Goal: Task Accomplishment & Management: Manage account settings

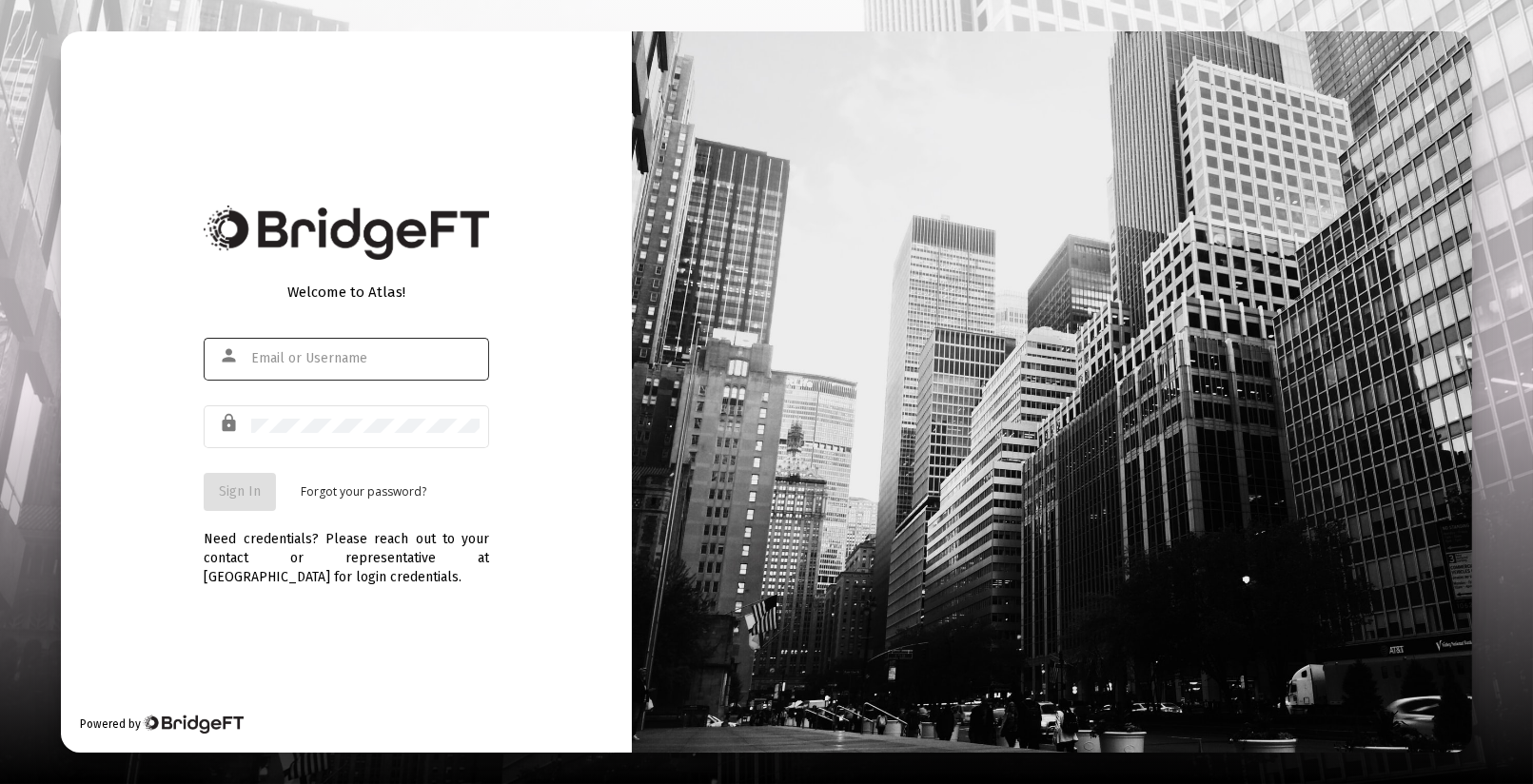
click at [338, 362] on input "text" at bounding box center [365, 358] width 228 height 15
type input "[EMAIL_ADDRESS][DOMAIN_NAME]"
drag, startPoint x: 304, startPoint y: 435, endPoint x: 305, endPoint y: 416, distance: 19.0
click at [305, 416] on div at bounding box center [365, 426] width 228 height 46
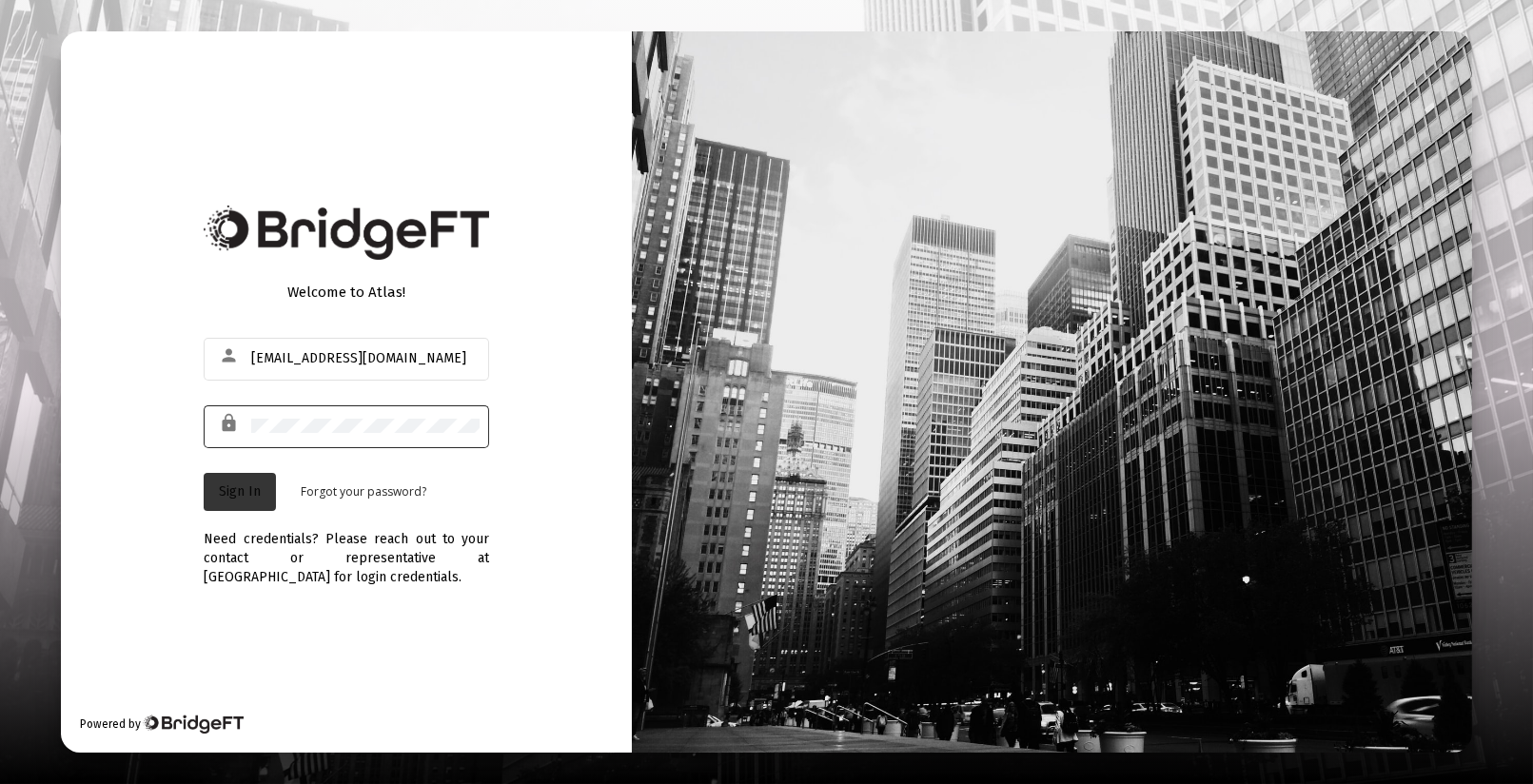
click at [250, 482] on button "Sign In" at bounding box center [239, 491] width 72 height 38
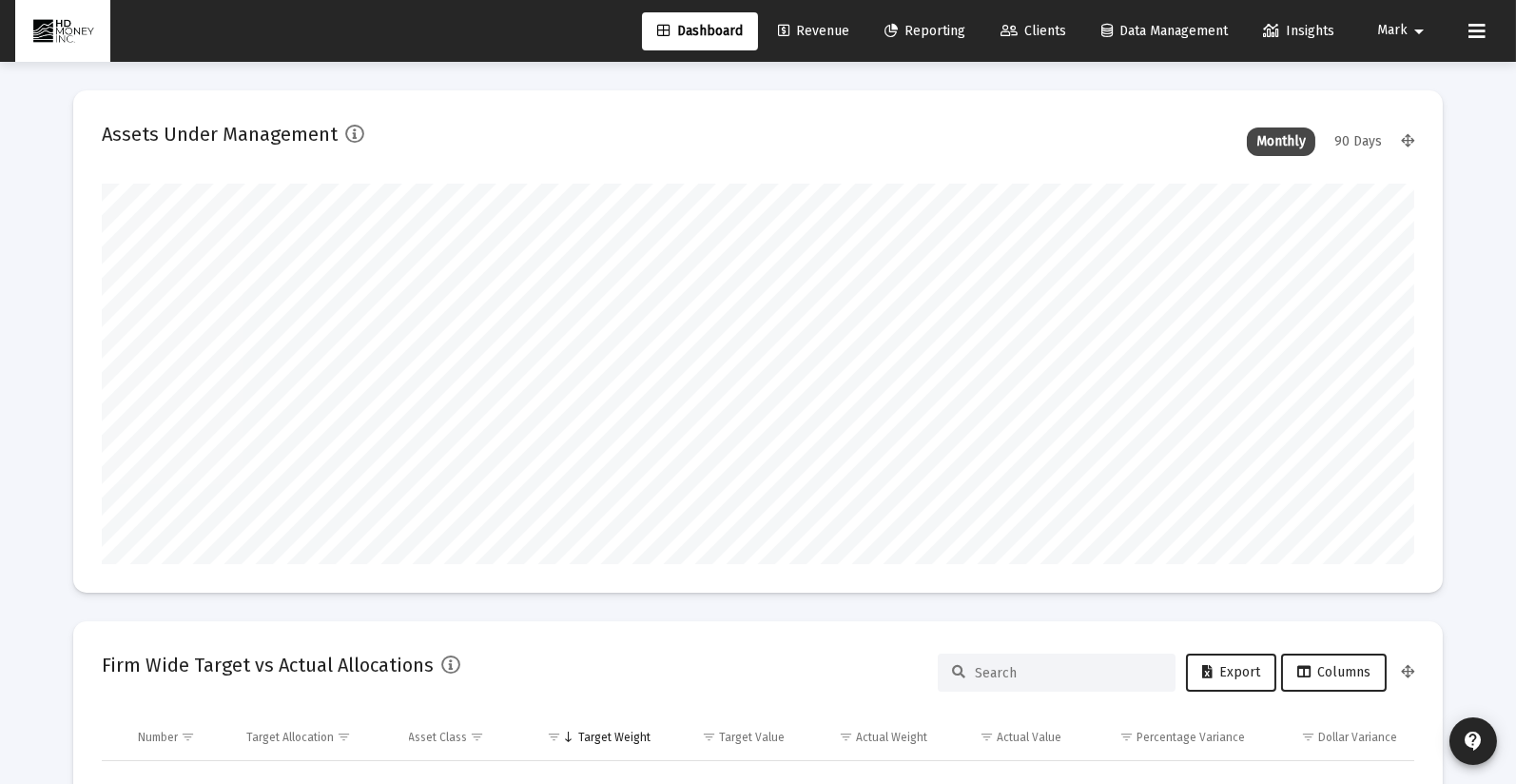
scroll to position [380, 706]
type input "[DATE]"
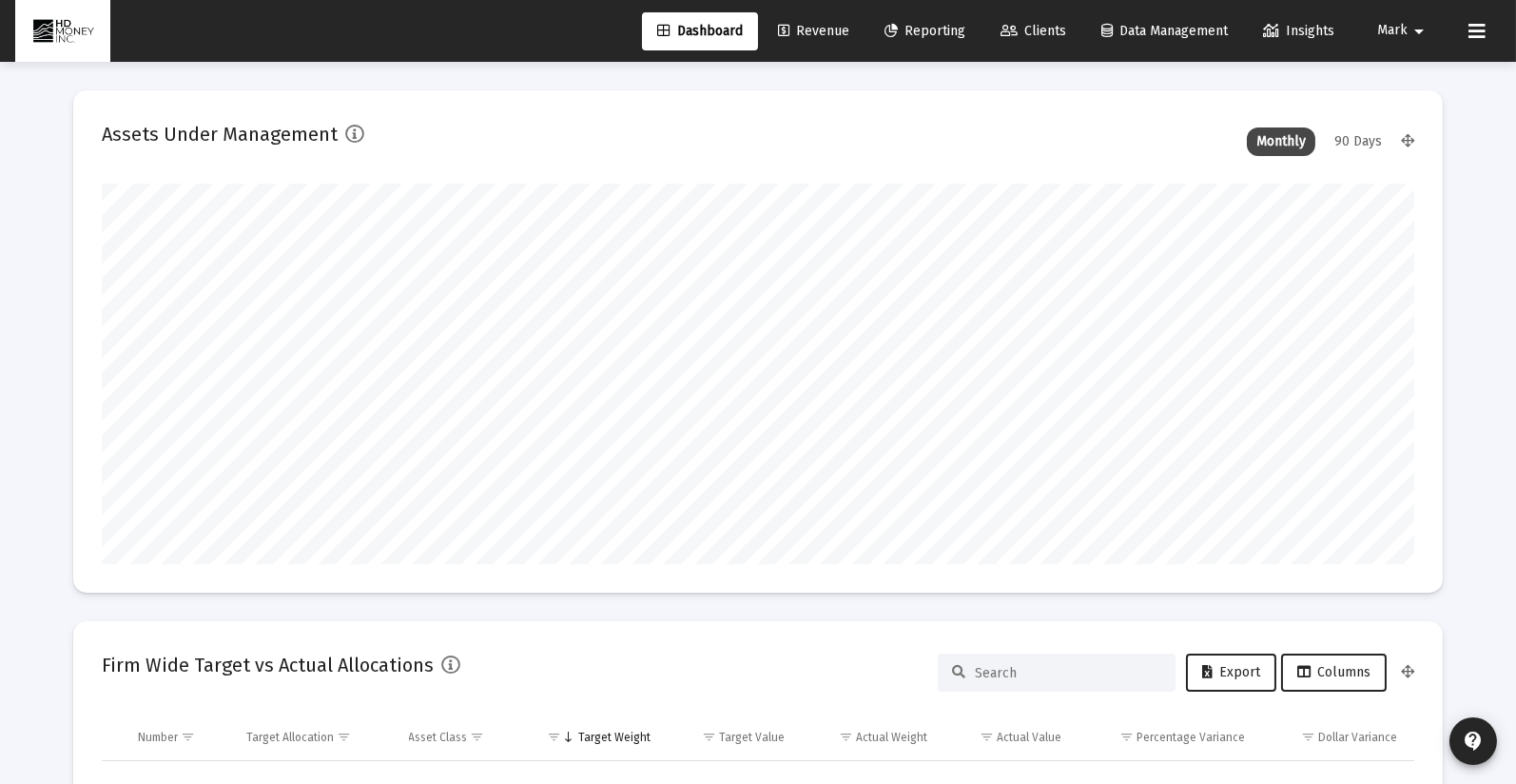
click at [1034, 30] on span "Clients" at bounding box center [1033, 31] width 65 height 16
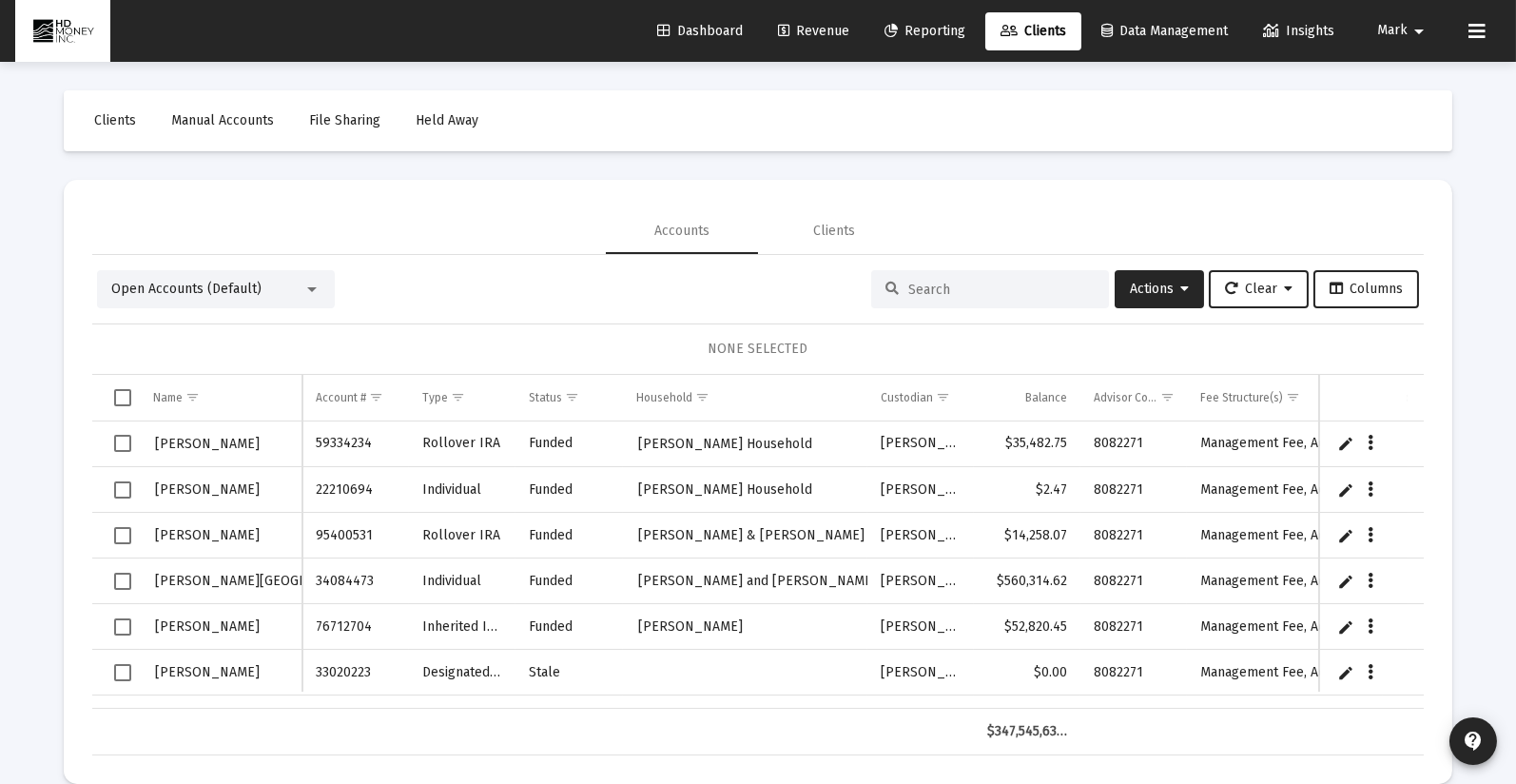
click at [980, 292] on input at bounding box center [1002, 289] width 187 height 16
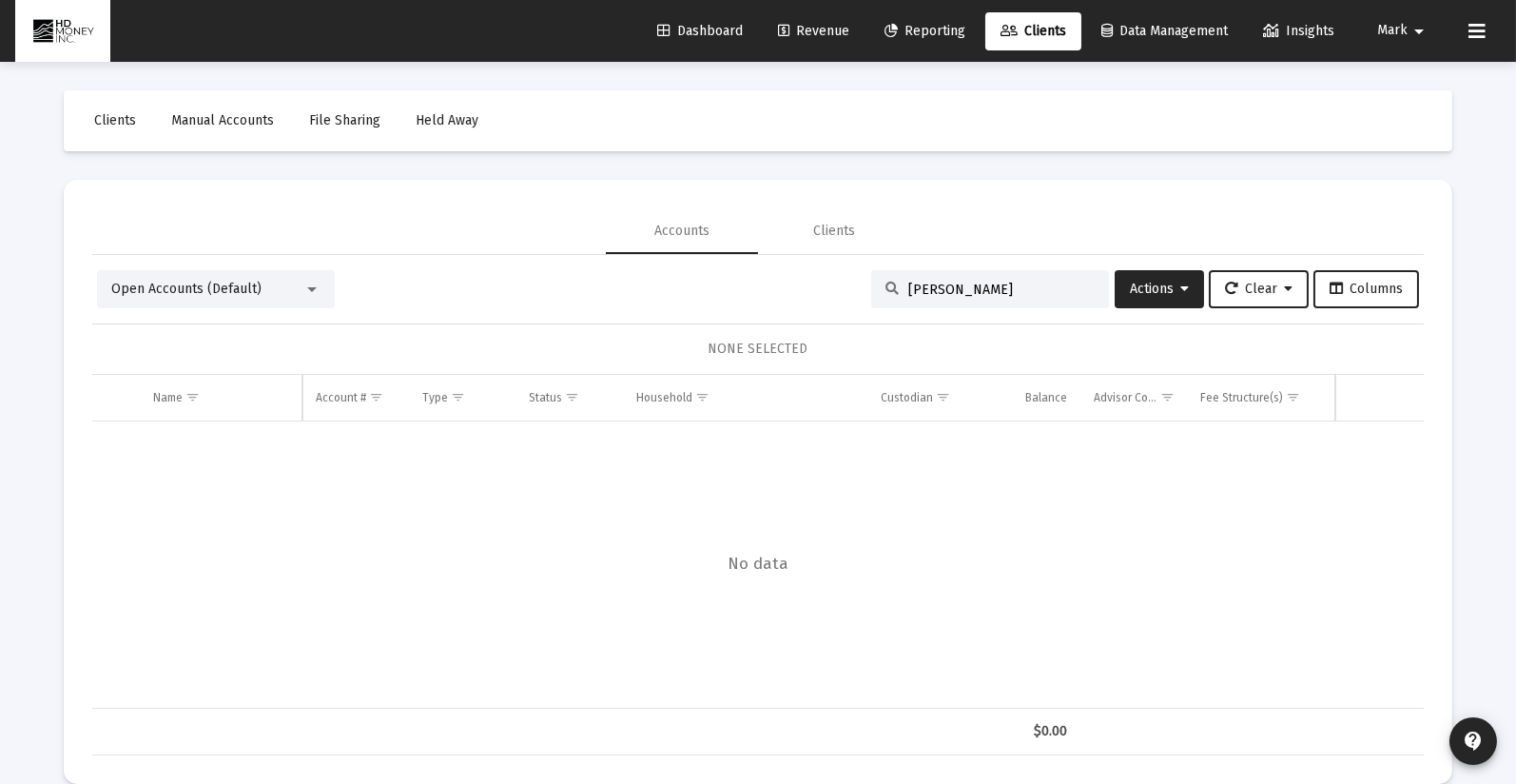
click at [1032, 290] on input "[PERSON_NAME]" at bounding box center [1002, 289] width 187 height 16
click at [954, 294] on input "[PERSON_NAME]" at bounding box center [1002, 289] width 187 height 16
click at [957, 288] on input "[PERSON_NAME]" at bounding box center [1002, 289] width 187 height 16
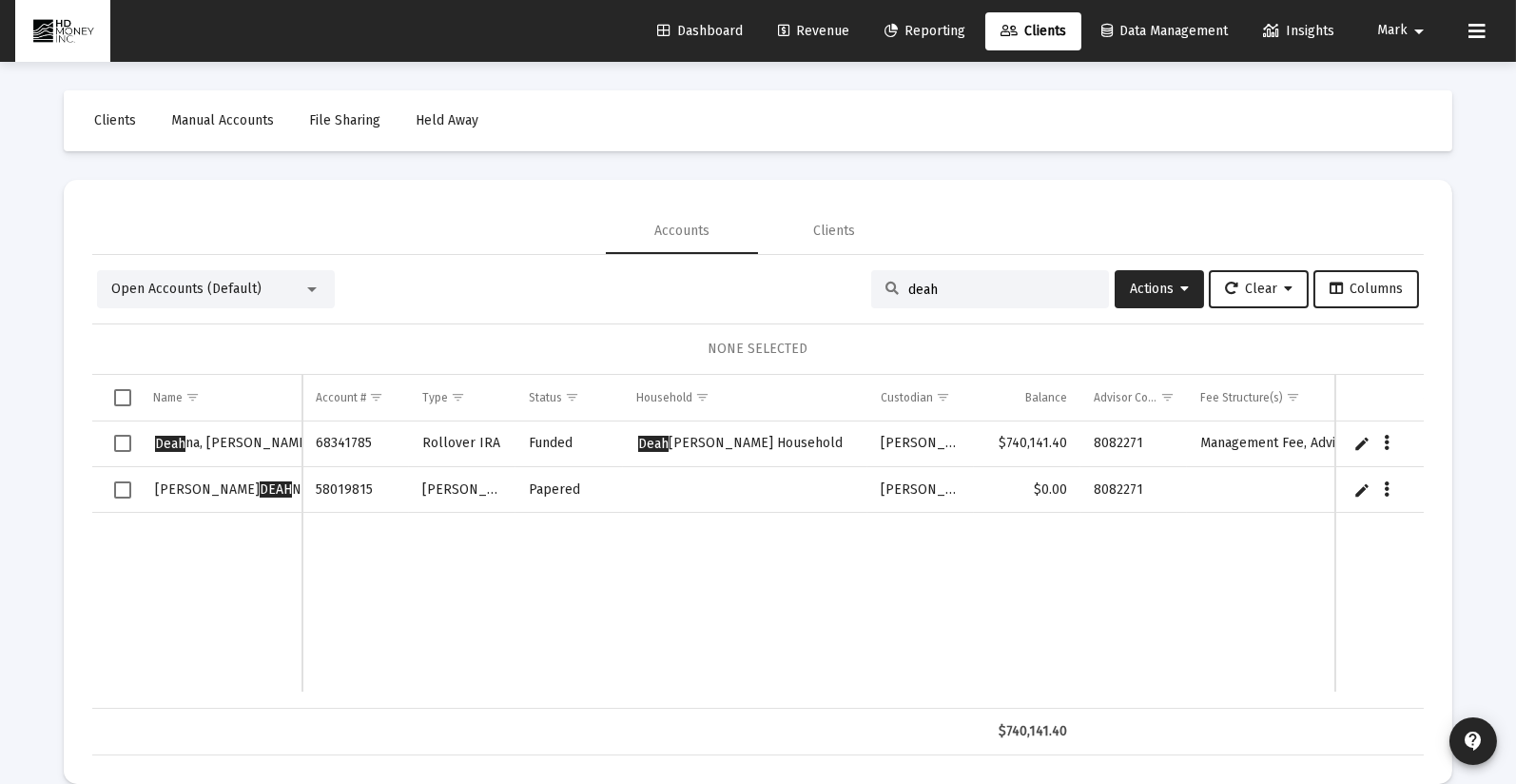
type input "deah"
click at [676, 483] on td "Data grid" at bounding box center [745, 489] width 245 height 45
click at [1385, 488] on icon "Data grid" at bounding box center [1388, 490] width 6 height 23
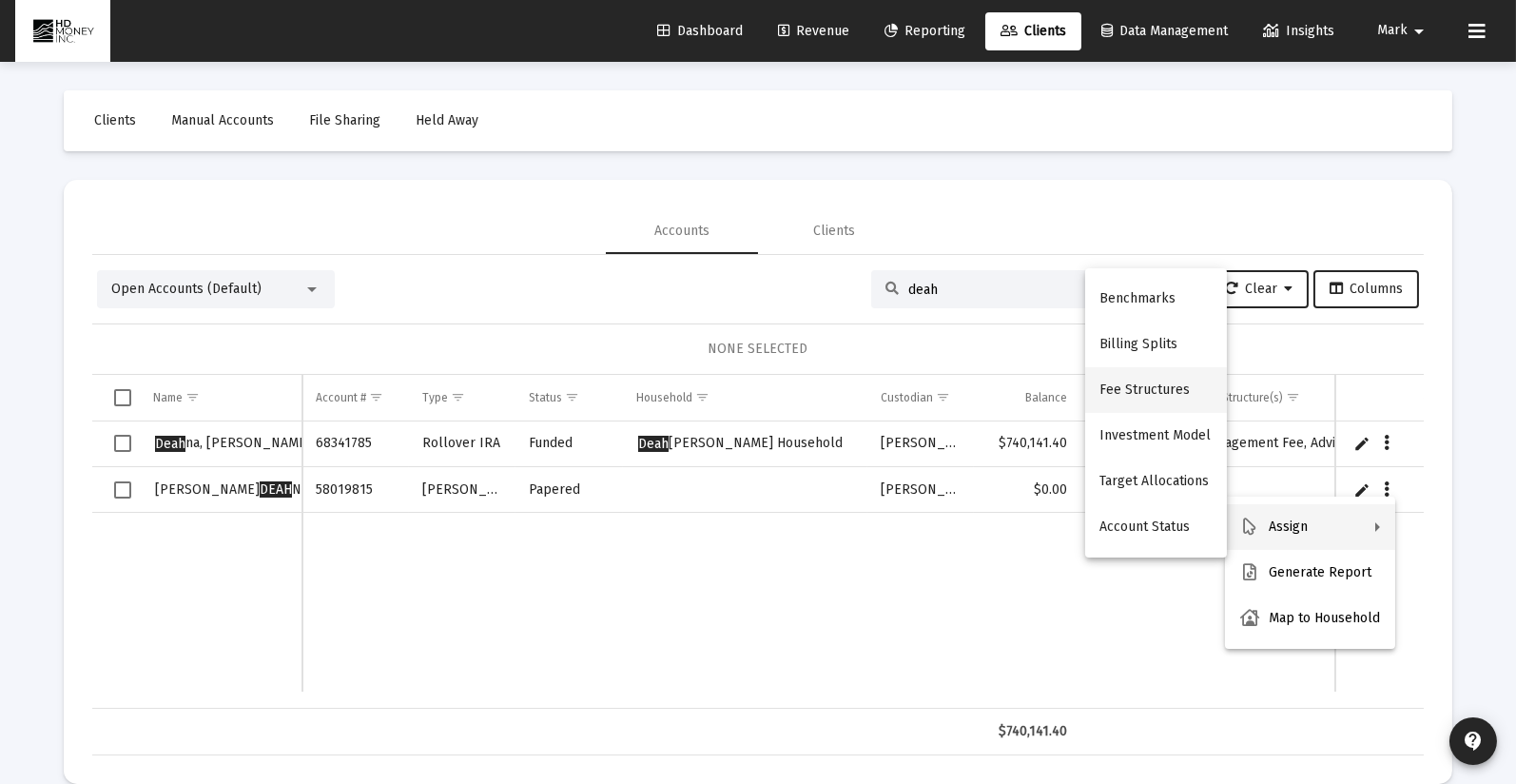
click at [1163, 390] on button "Fee Structures" at bounding box center [1156, 389] width 142 height 45
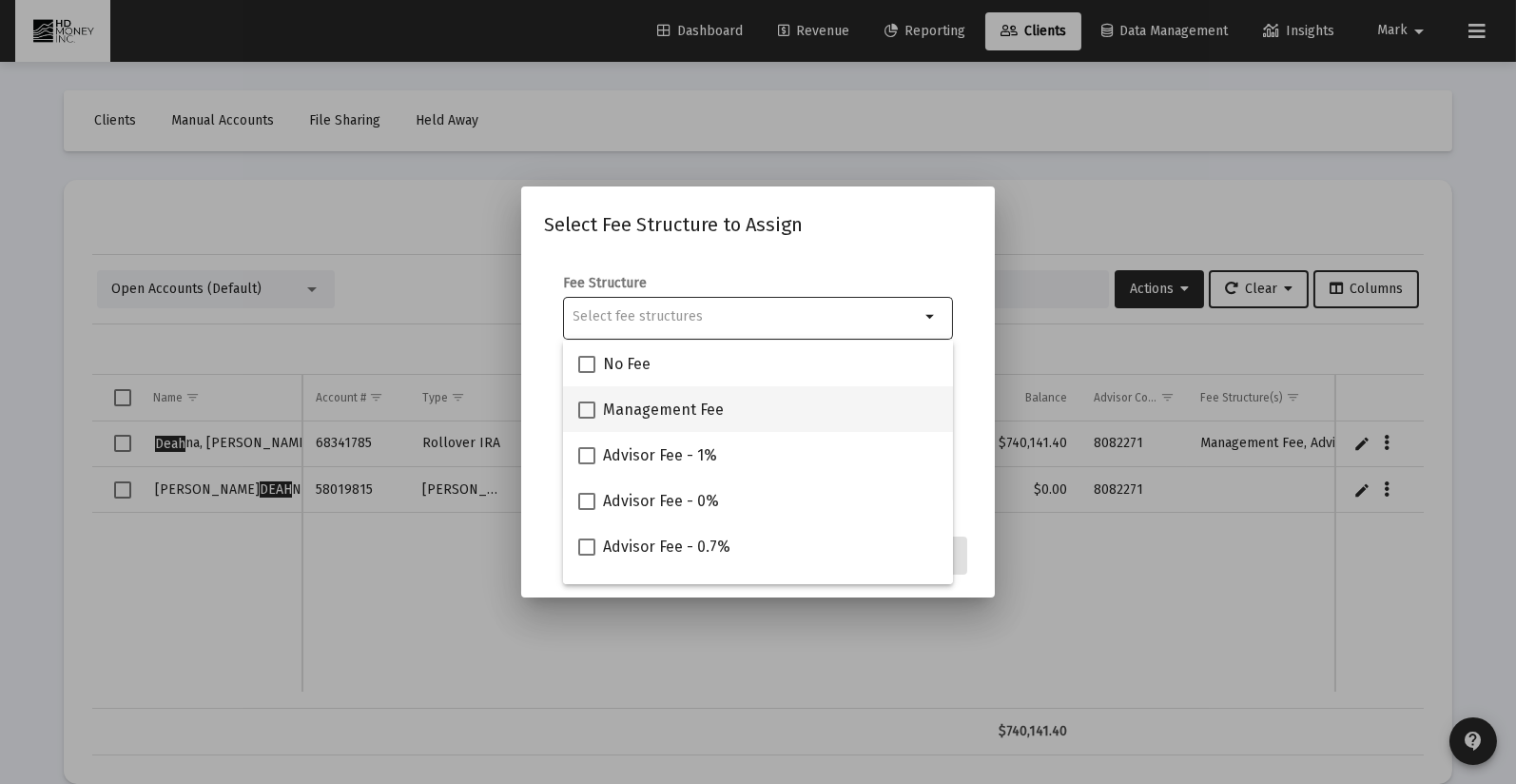
click at [585, 407] on span at bounding box center [587, 410] width 17 height 17
click at [586, 418] on input "Management Fee" at bounding box center [586, 418] width 1 height 1
checkbox input "true"
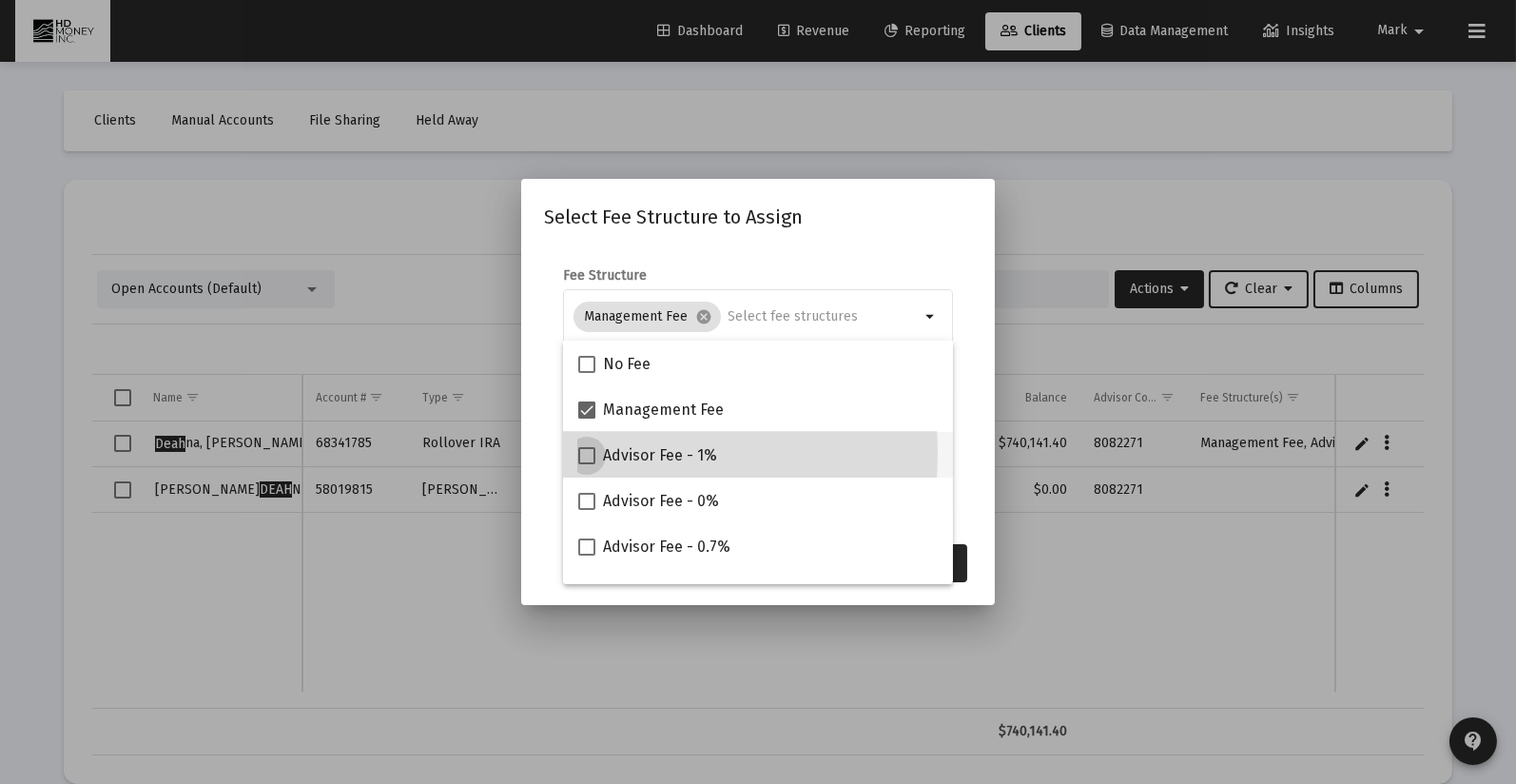
click at [586, 453] on span at bounding box center [587, 456] width 17 height 17
click at [586, 464] on input "Advisor Fee - 1%" at bounding box center [586, 464] width 1 height 1
checkbox input "true"
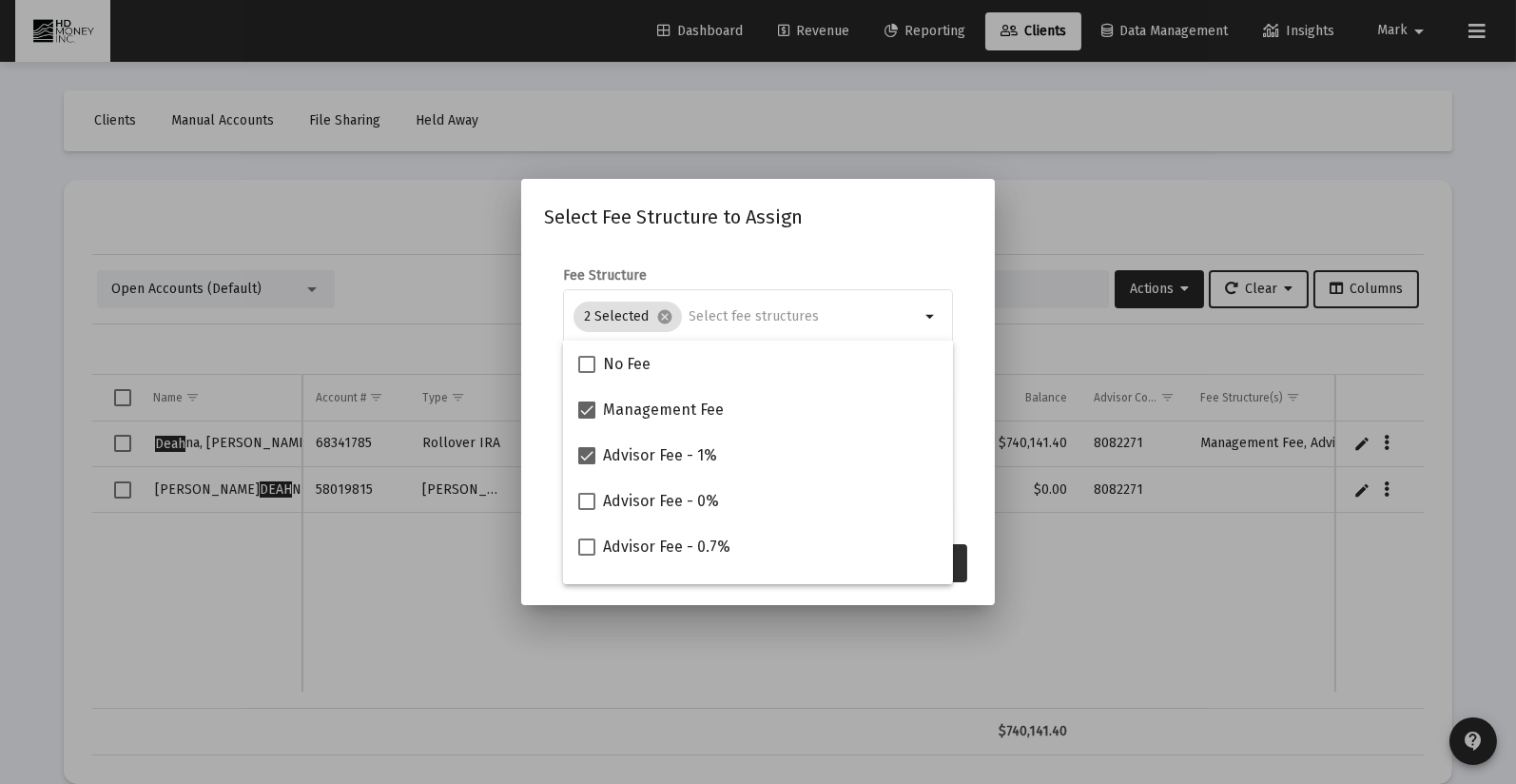
click at [960, 564] on button "Assign" at bounding box center [932, 562] width 69 height 38
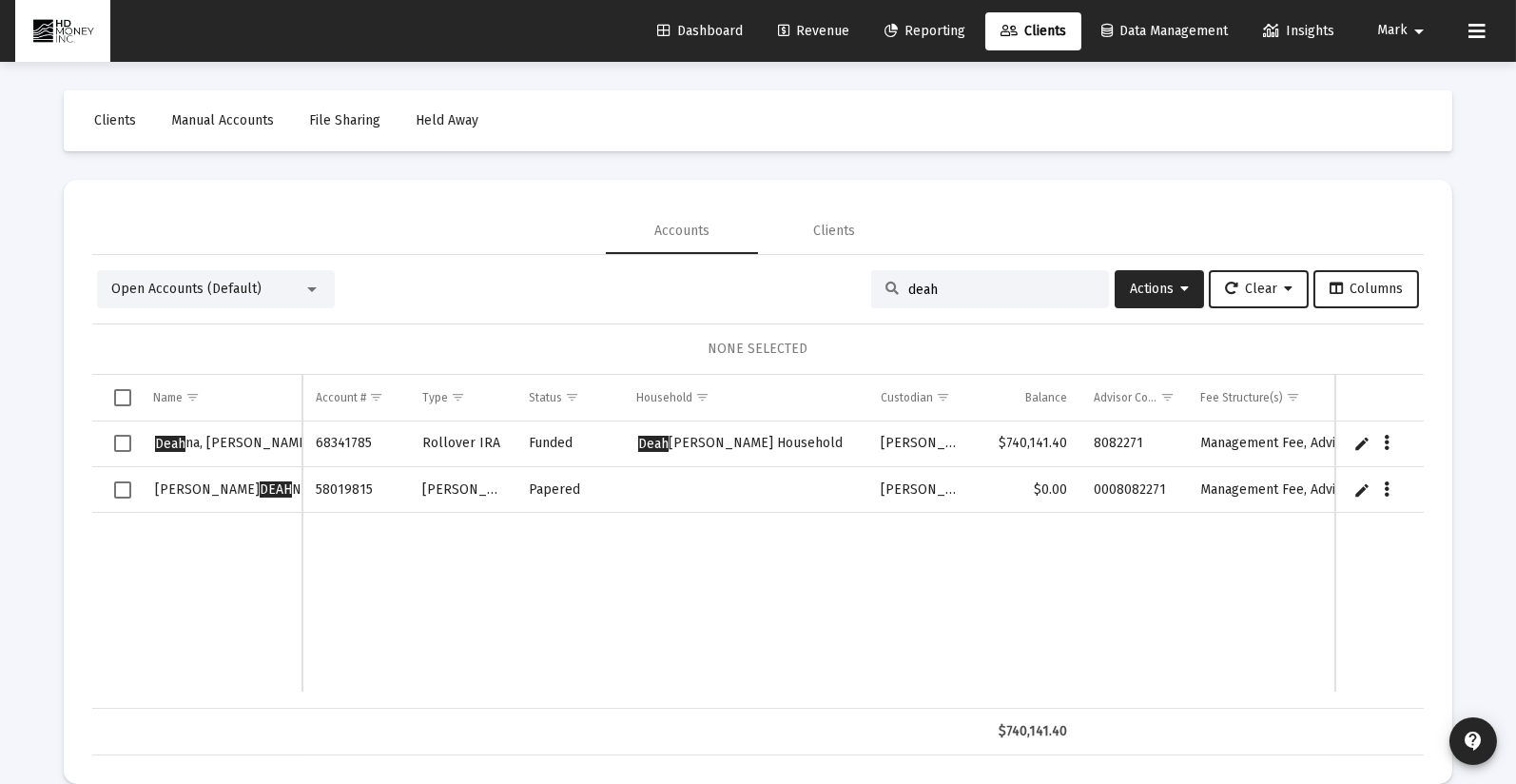
click at [123, 483] on span "Select row" at bounding box center [122, 490] width 17 height 17
click at [1144, 282] on span "Actions" at bounding box center [1159, 288] width 59 height 16
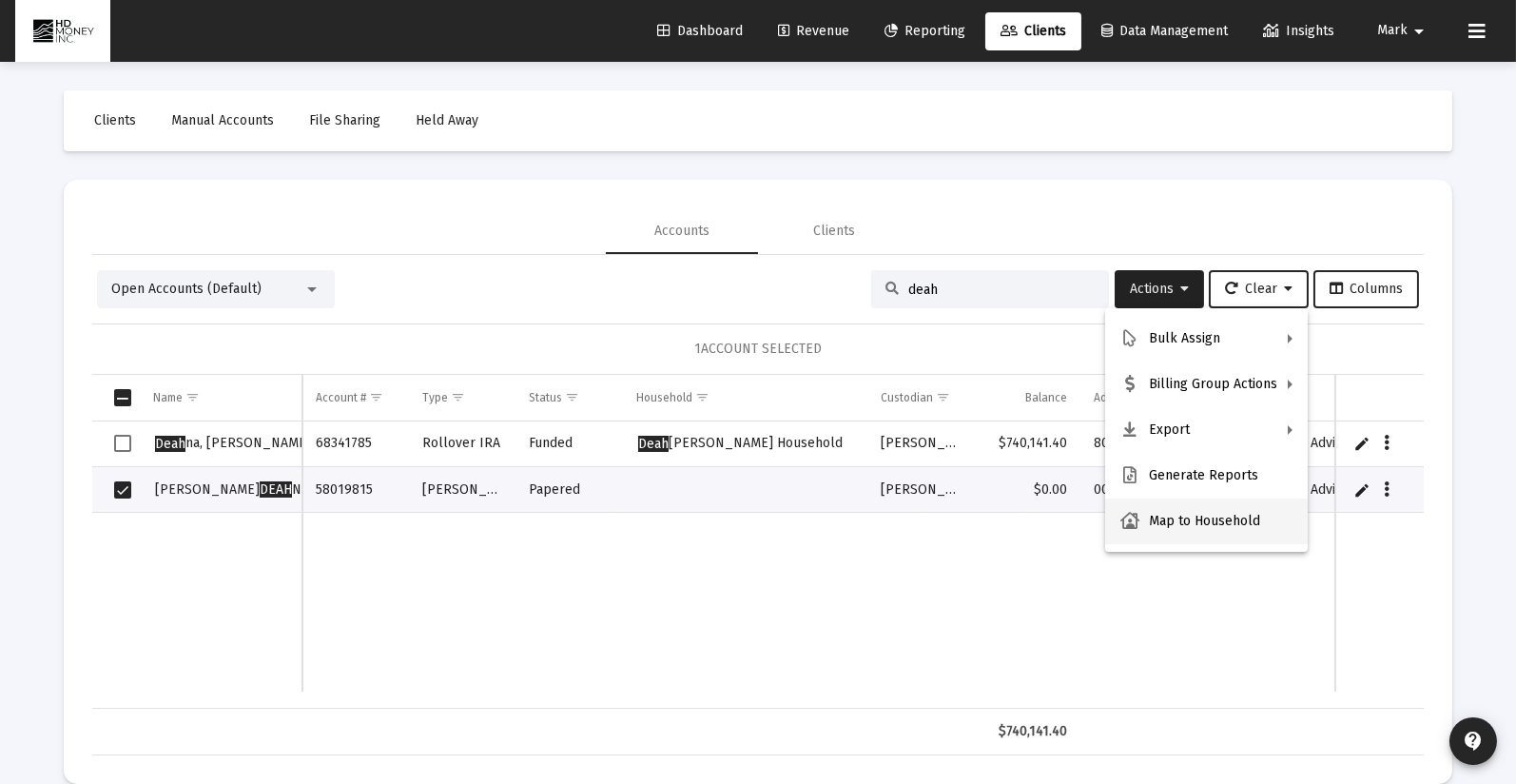
click at [1226, 518] on button "Map to Household" at bounding box center [1206, 520] width 202 height 45
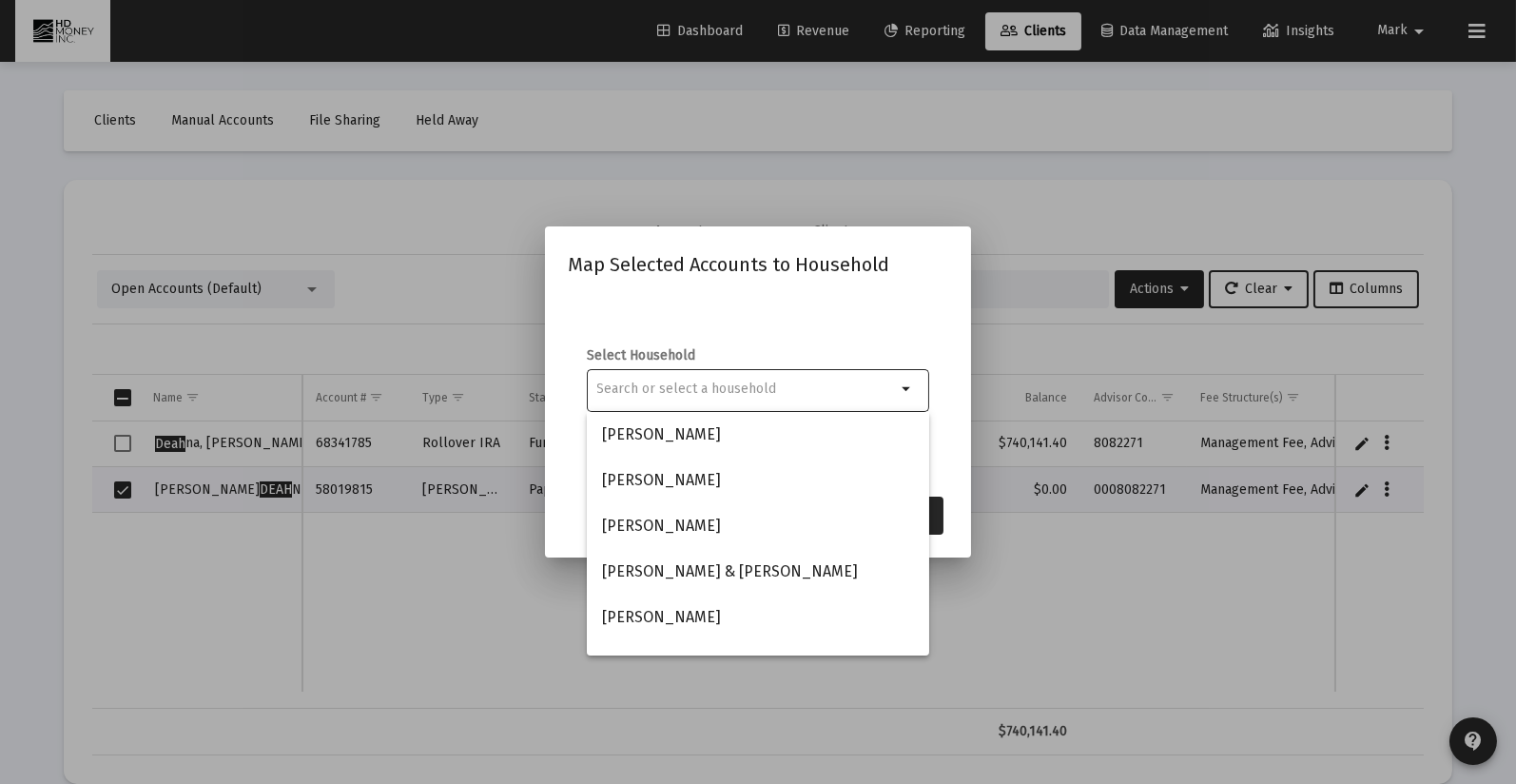
click at [820, 389] on input at bounding box center [746, 389] width 300 height 15
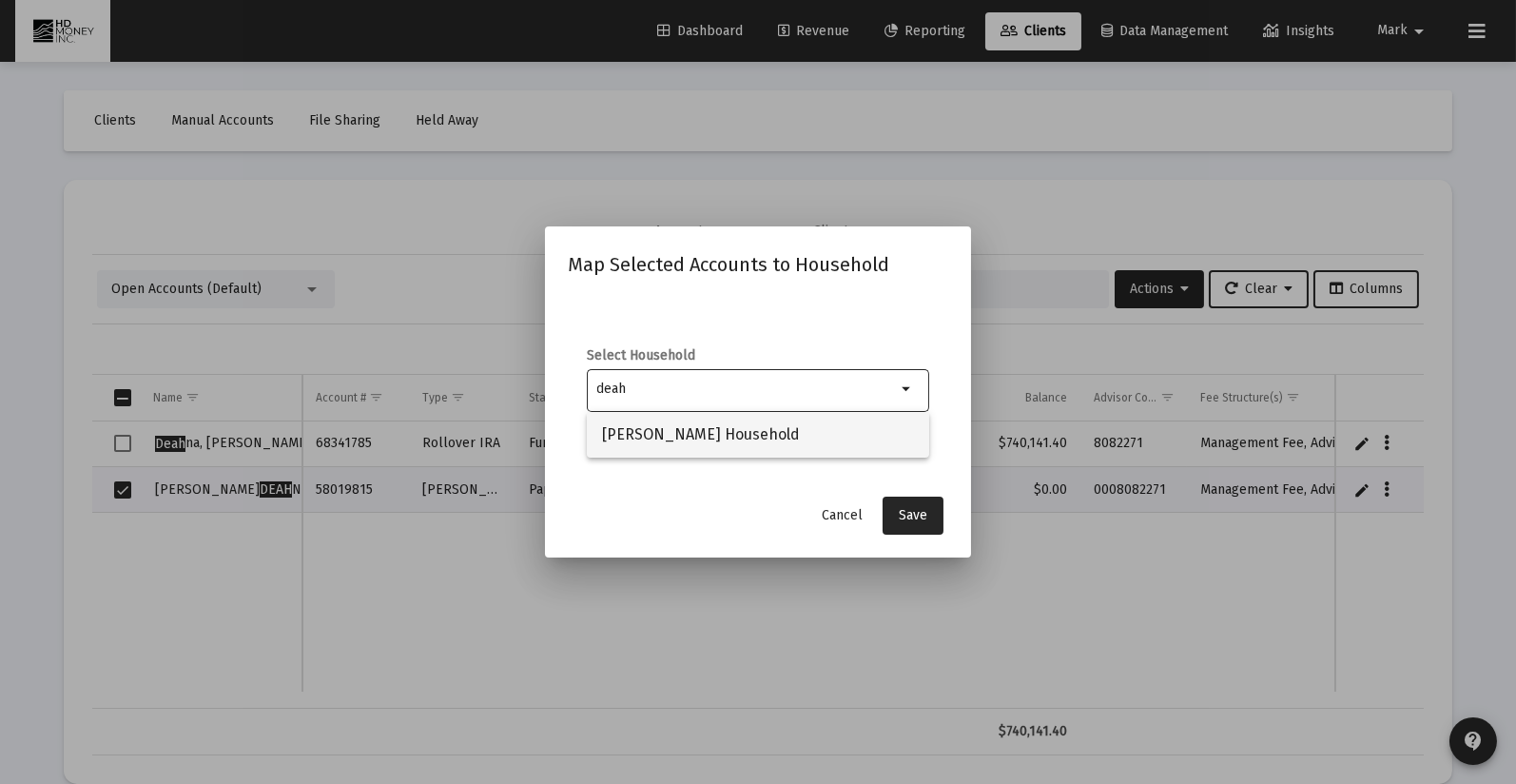
click at [698, 433] on span "[PERSON_NAME] Household" at bounding box center [758, 434] width 312 height 45
type input "[PERSON_NAME] Household"
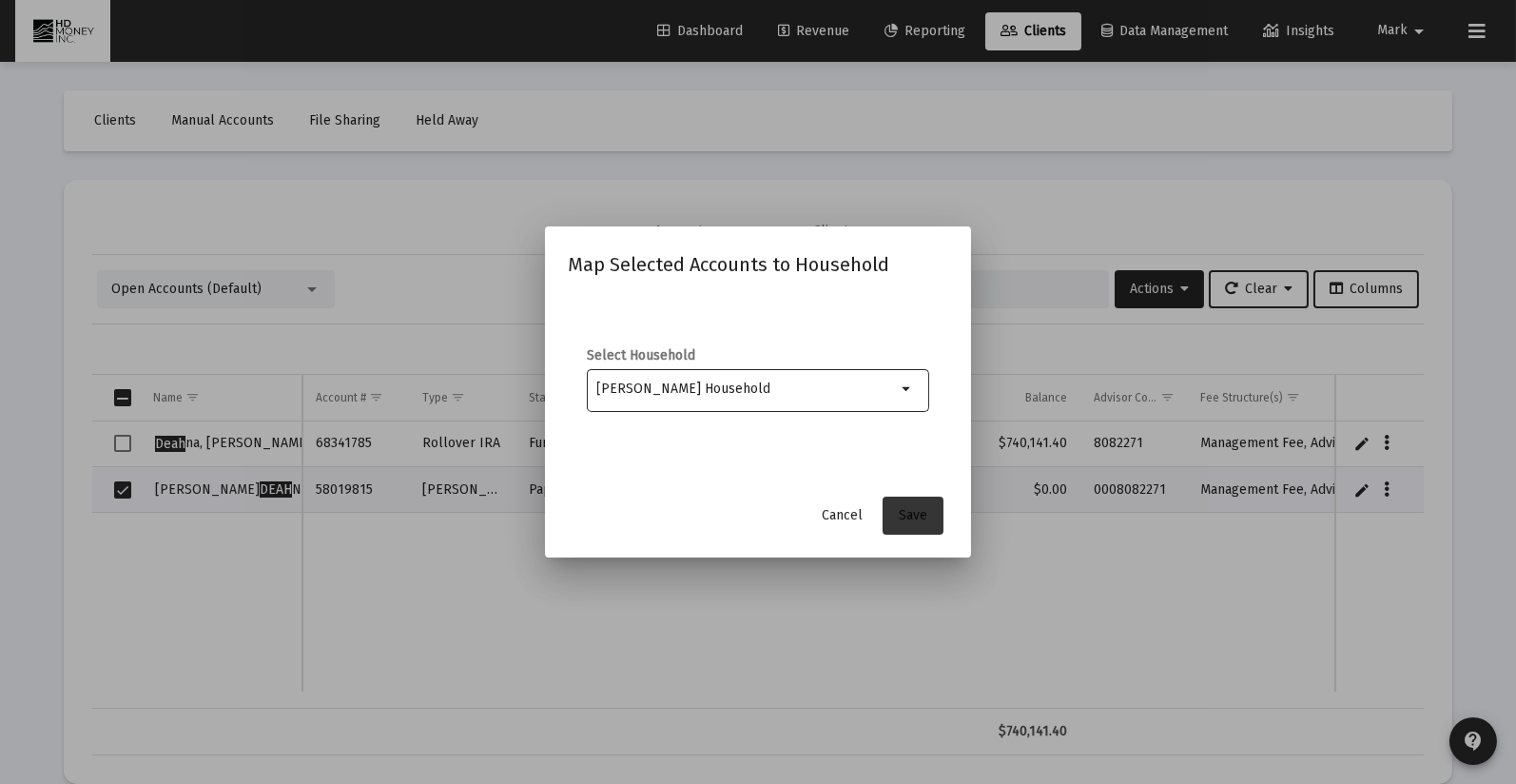
click at [915, 511] on span "Save" at bounding box center [913, 514] width 29 height 16
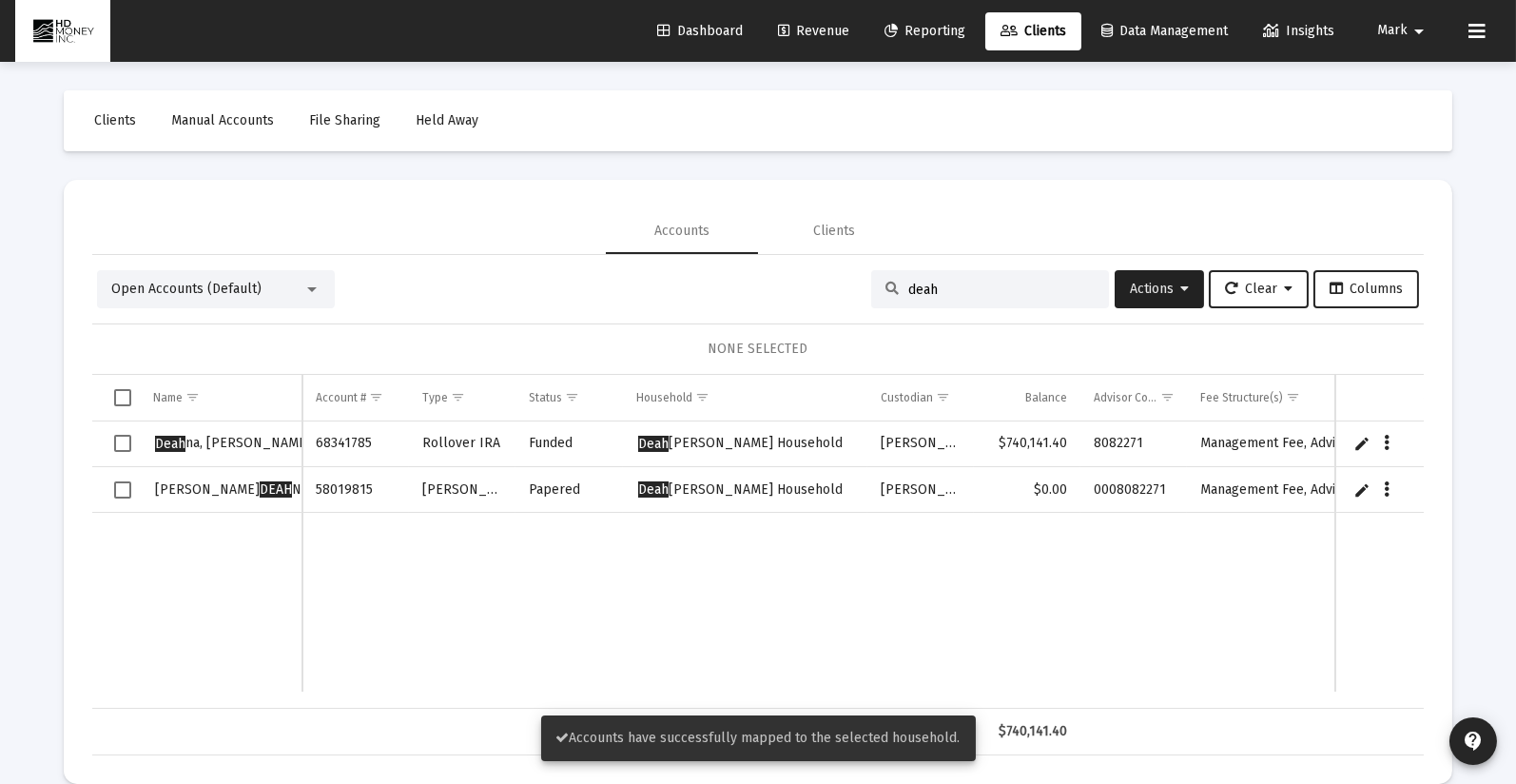
click at [803, 29] on span "Revenue" at bounding box center [814, 31] width 71 height 16
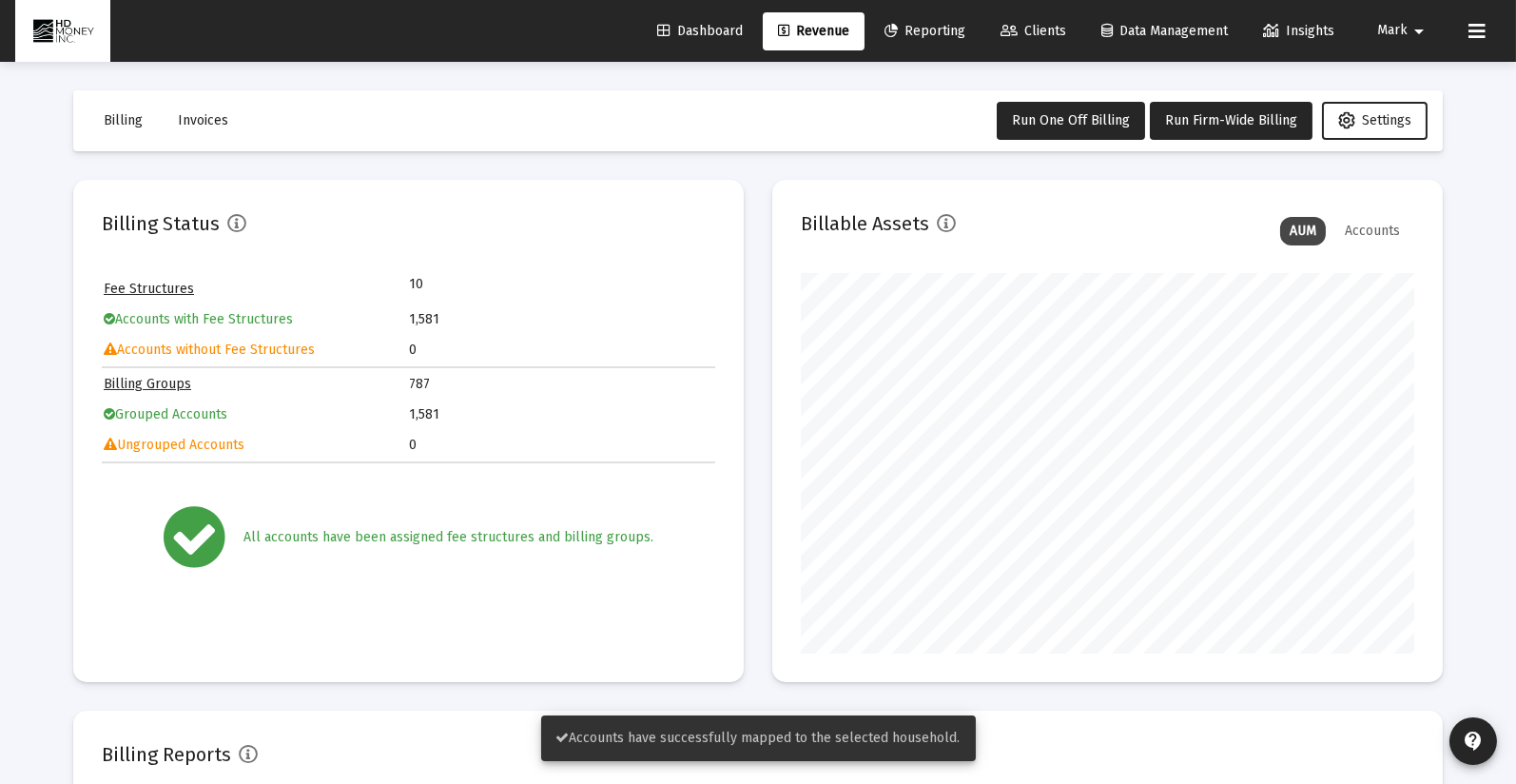
scroll to position [380, 614]
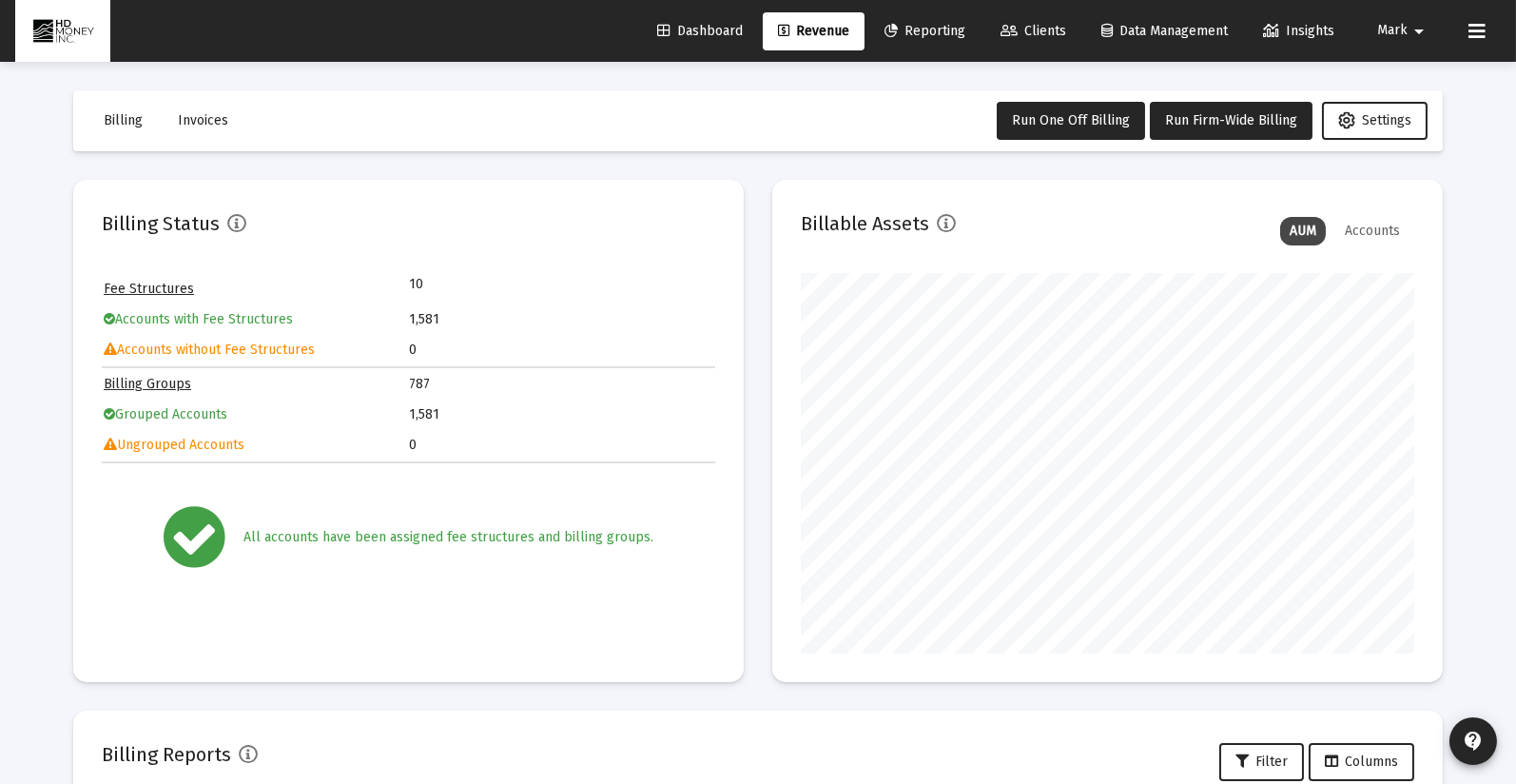
click at [496, 114] on mat-toolbar-row "Billing Invoices Run One Off Billing Run Firm-Wide Billing Settings" at bounding box center [758, 120] width 1370 height 61
